Goal: Task Accomplishment & Management: Manage account settings

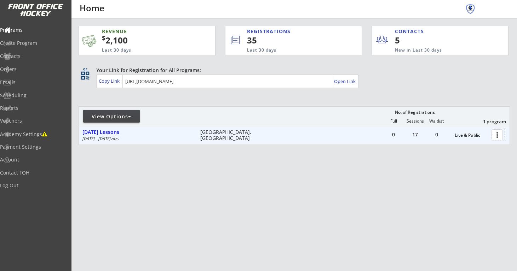
click at [494, 135] on div at bounding box center [498, 134] width 12 height 12
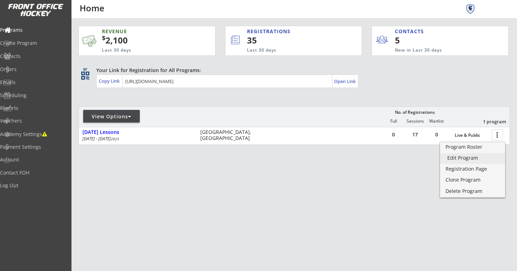
click at [478, 157] on div "Edit Program" at bounding box center [472, 158] width 51 height 5
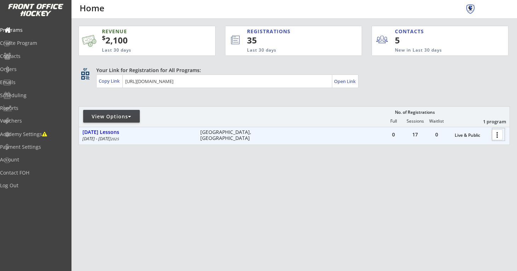
click at [500, 134] on div at bounding box center [498, 134] width 12 height 12
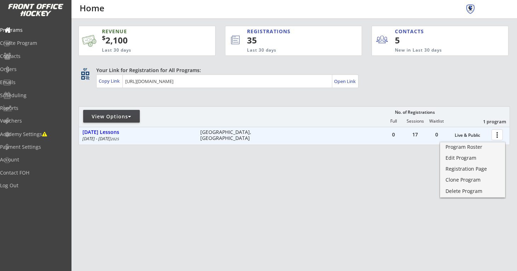
click at [496, 137] on div at bounding box center [498, 134] width 12 height 12
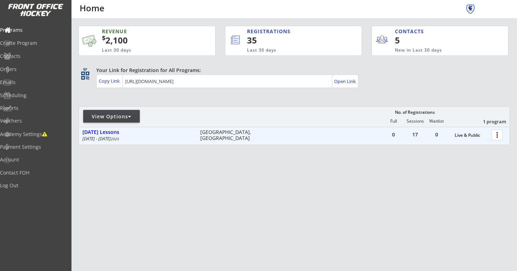
click at [492, 139] on button "more_vert" at bounding box center [496, 134] width 11 height 11
click at [498, 138] on div at bounding box center [498, 134] width 12 height 12
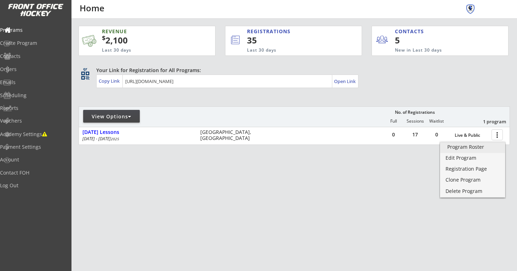
click at [482, 148] on div "Program Roster" at bounding box center [472, 147] width 51 height 5
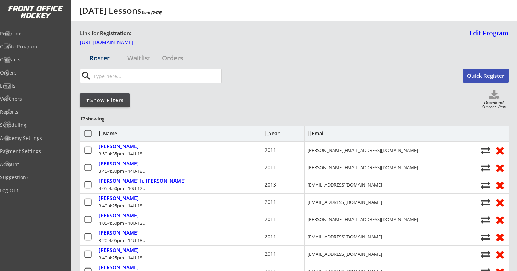
click at [104, 101] on div "Show Filters" at bounding box center [105, 100] width 50 height 7
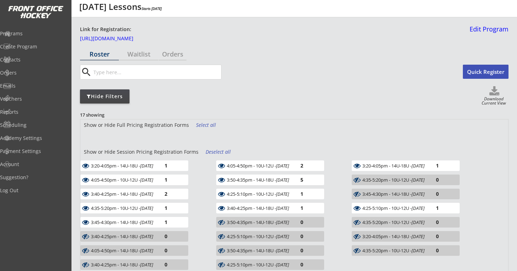
scroll to position [4, 0]
click at [214, 153] on div "Deselect all" at bounding box center [218, 151] width 26 height 7
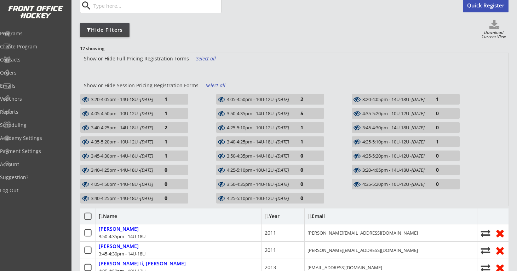
scroll to position [76, 0]
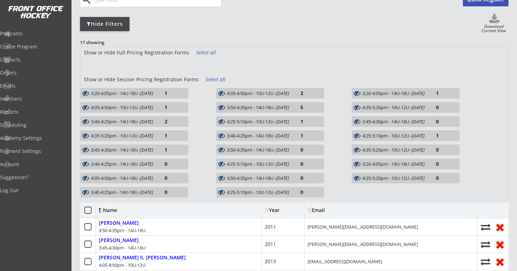
click at [289, 134] on em "Sep 16, 2025" at bounding box center [282, 136] width 13 height 6
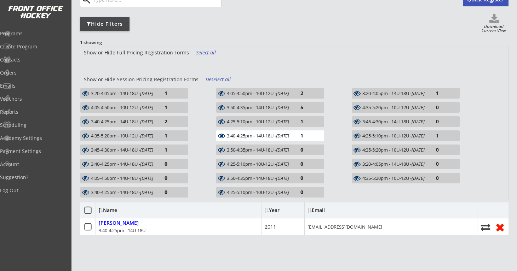
click at [358, 135] on icon at bounding box center [357, 135] width 11 height 7
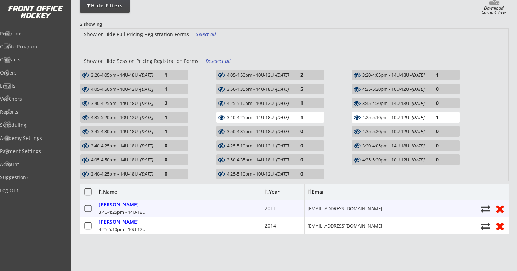
scroll to position [97, 0]
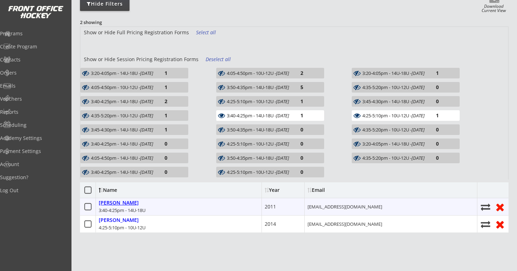
click at [135, 204] on div "Keefer, Cameron" at bounding box center [119, 203] width 40 height 6
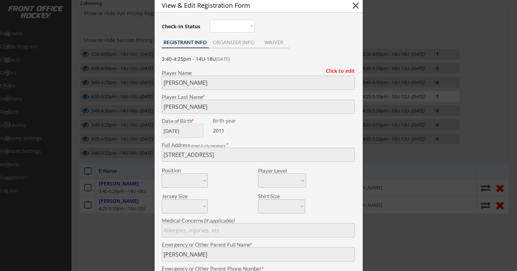
scroll to position [113, 0]
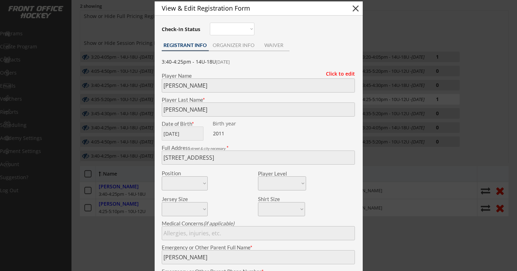
click at [357, 8] on button "close" at bounding box center [355, 8] width 11 height 11
